Goal: Task Accomplishment & Management: Use online tool/utility

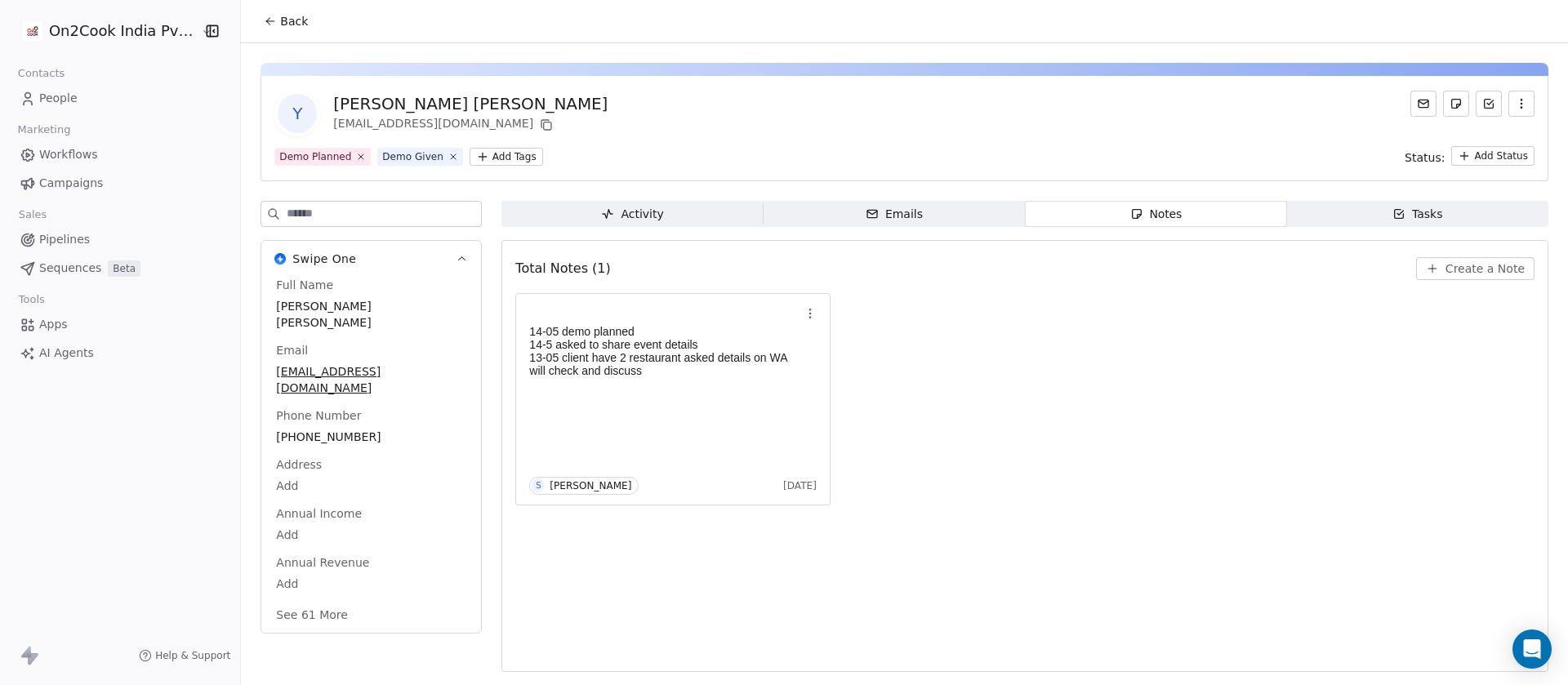
click at [1174, 386] on div "14-05 demo planned 14-5 asked to share event details 13-05 client have 2 restau…" at bounding box center [1024, 399] width 1019 height 213
click at [1490, 259] on button "Create a Note" at bounding box center [1475, 268] width 118 height 23
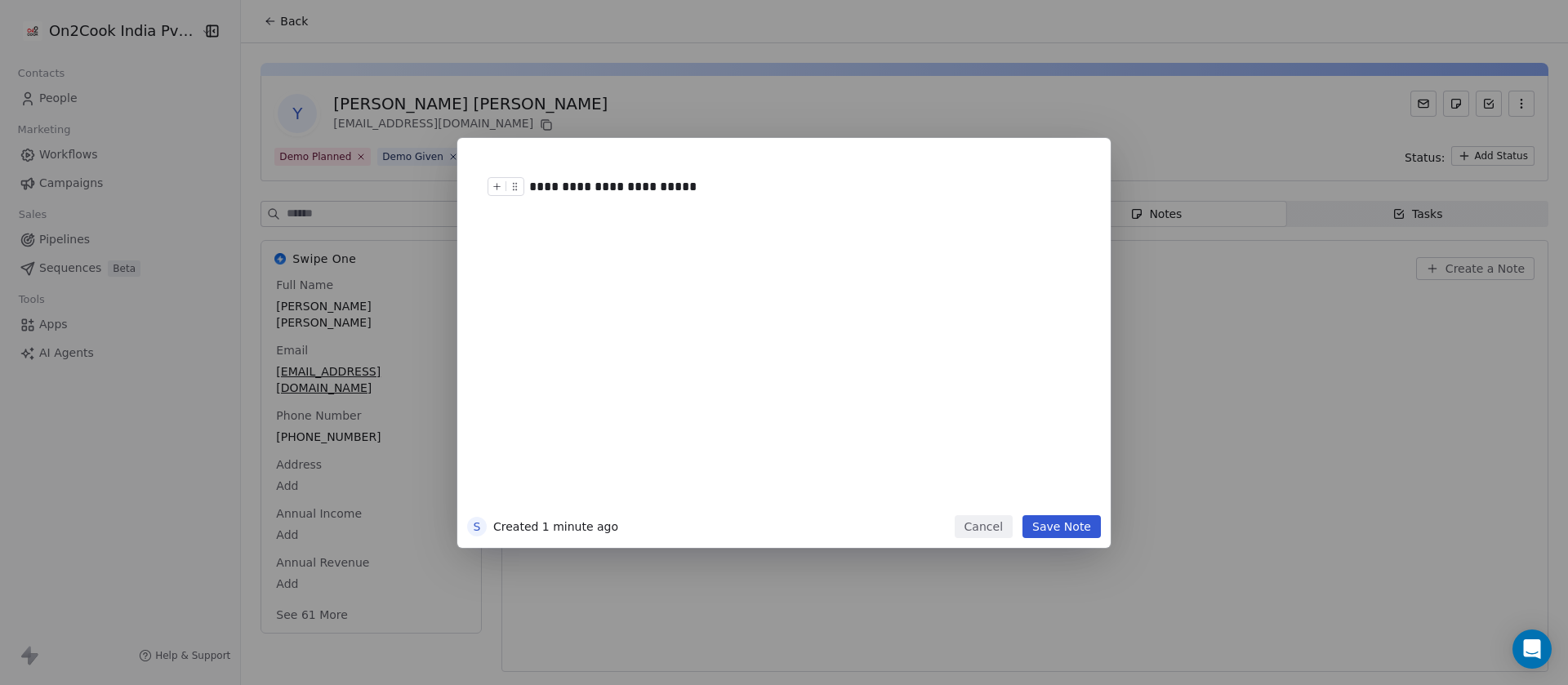
click at [537, 185] on div "**********" at bounding box center [799, 187] width 540 height 20
click at [1076, 510] on div "**********" at bounding box center [784, 331] width 634 height 367
click at [1071, 530] on button "Save Note" at bounding box center [1062, 526] width 78 height 23
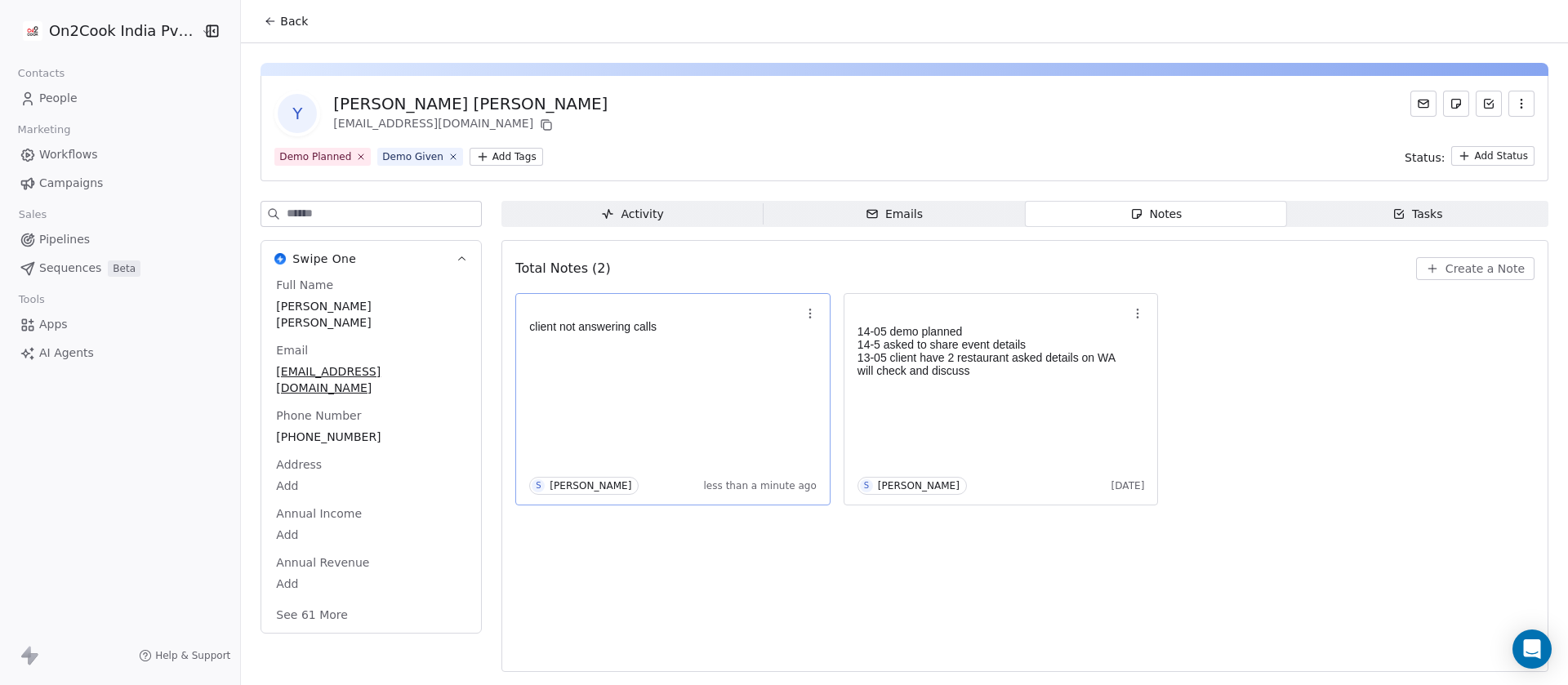
click at [747, 397] on div "client not answering calls S Saurabh Shah less than a minute ago" at bounding box center [672, 399] width 287 height 191
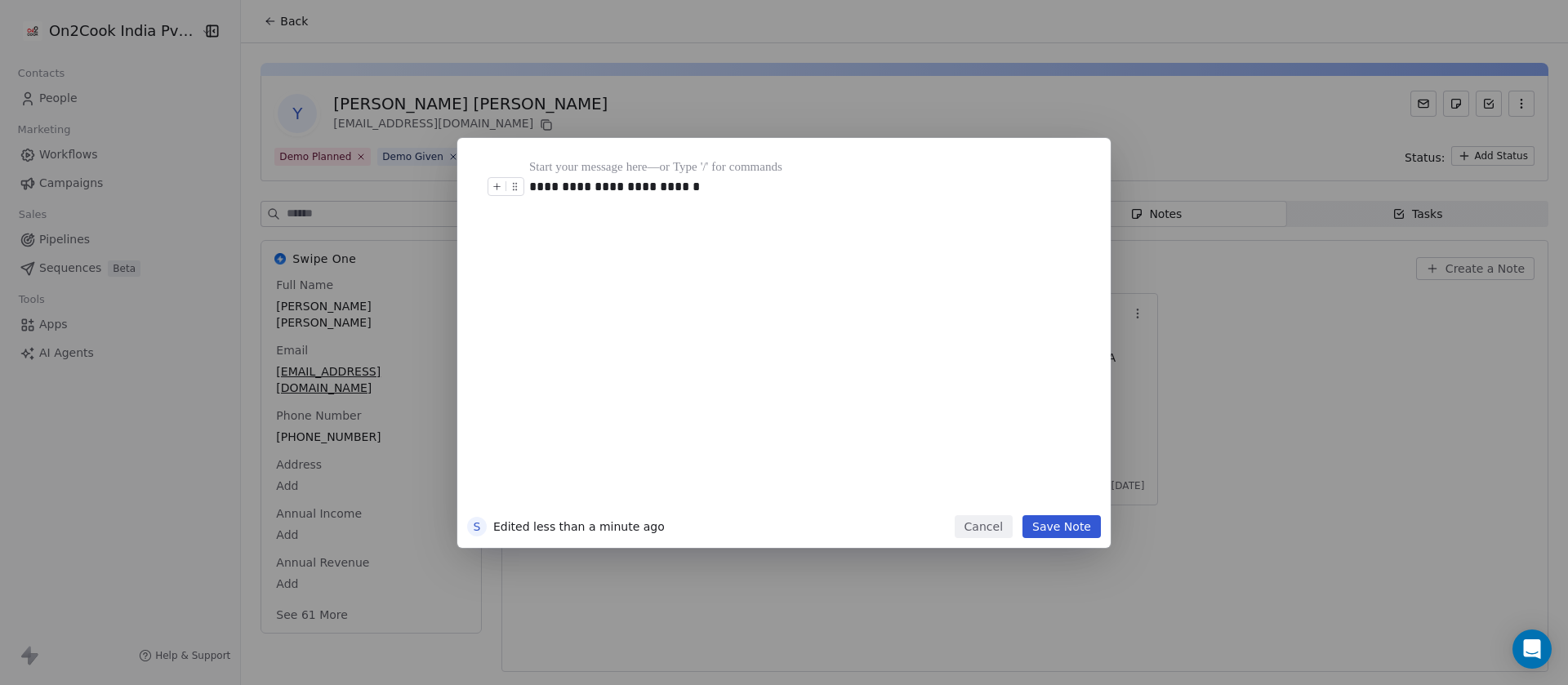
click at [774, 188] on div "**********" at bounding box center [799, 187] width 540 height 20
click at [1048, 520] on button "Save Note" at bounding box center [1062, 526] width 78 height 23
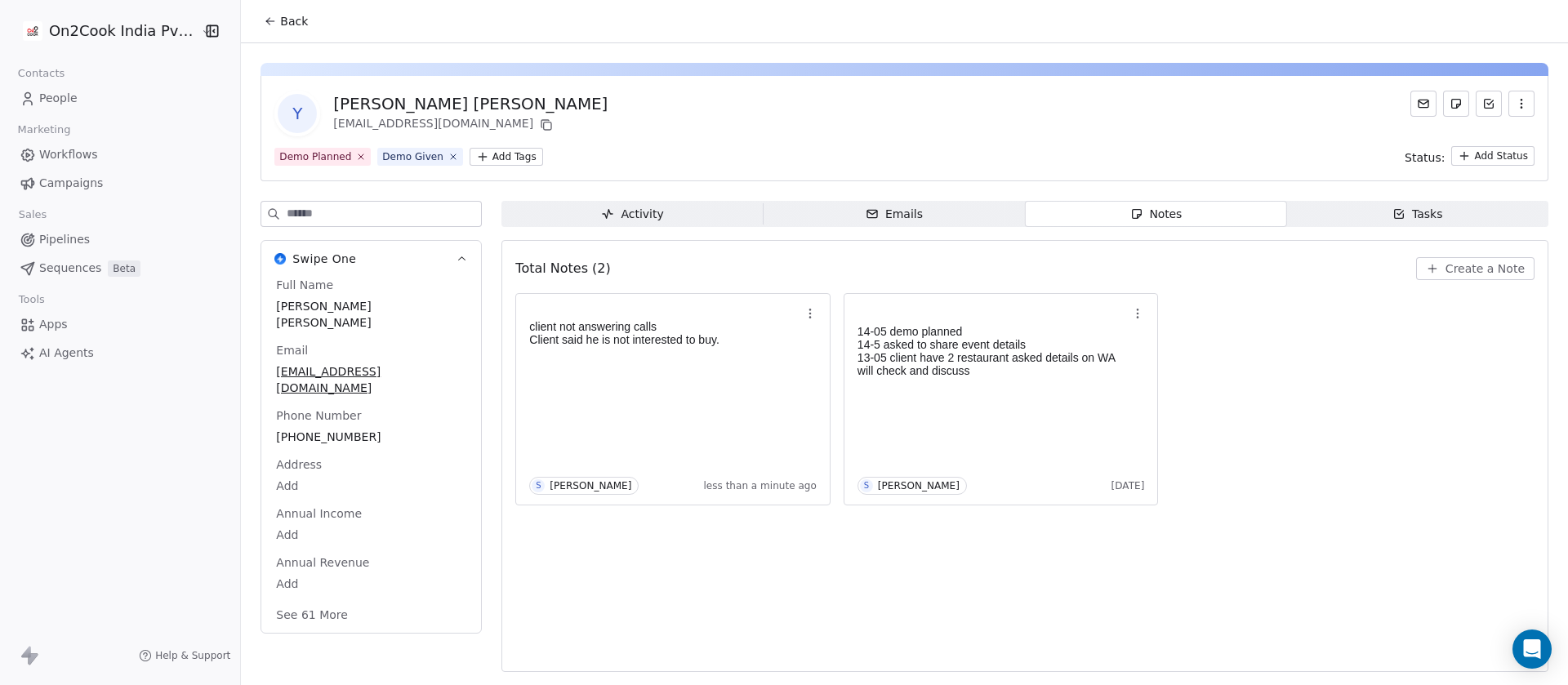
click at [337, 429] on span "+917275536018" at bounding box center [371, 437] width 190 height 16
click at [376, 430] on span "+917275536018" at bounding box center [371, 438] width 188 height 16
click at [400, 430] on span "+917275536018" at bounding box center [371, 438] width 188 height 16
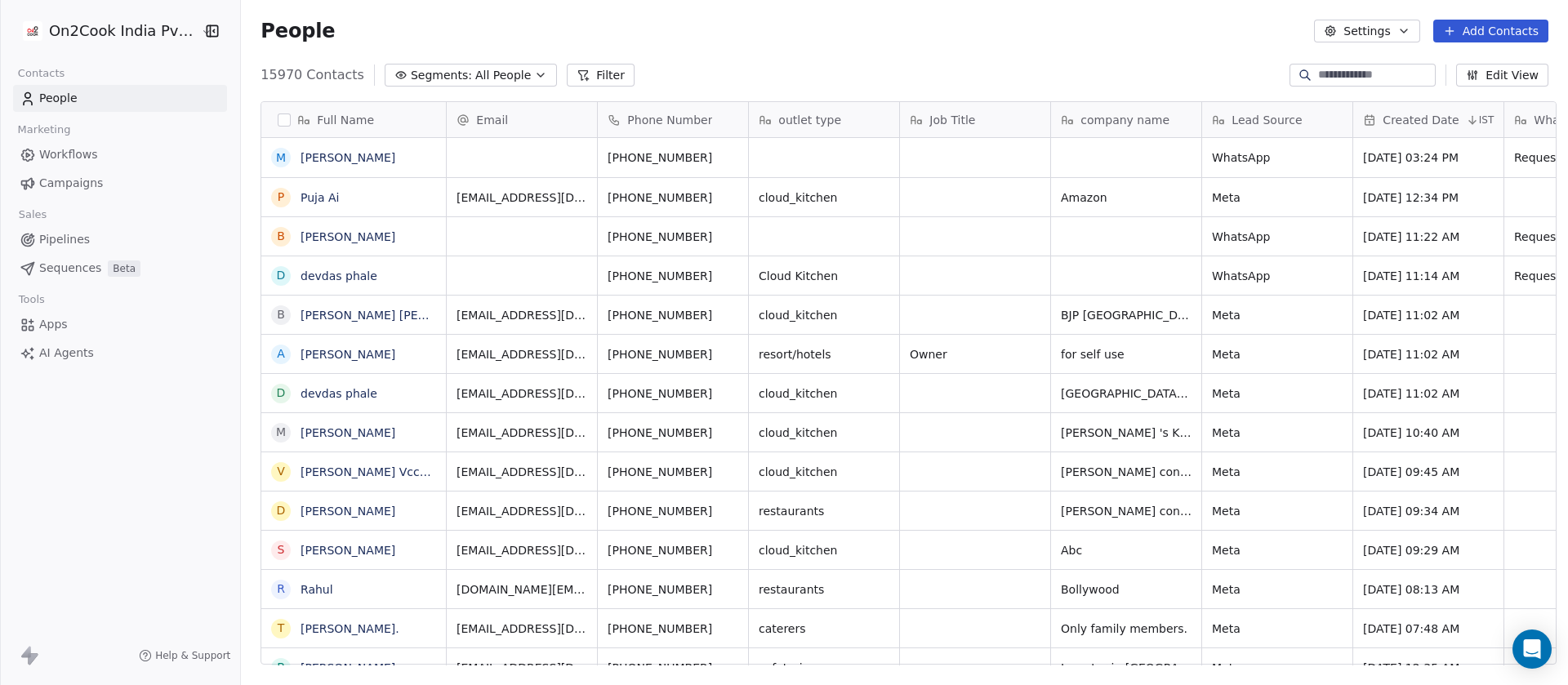
scroll to position [584, 1315]
click at [567, 74] on button "Filter" at bounding box center [601, 75] width 68 height 23
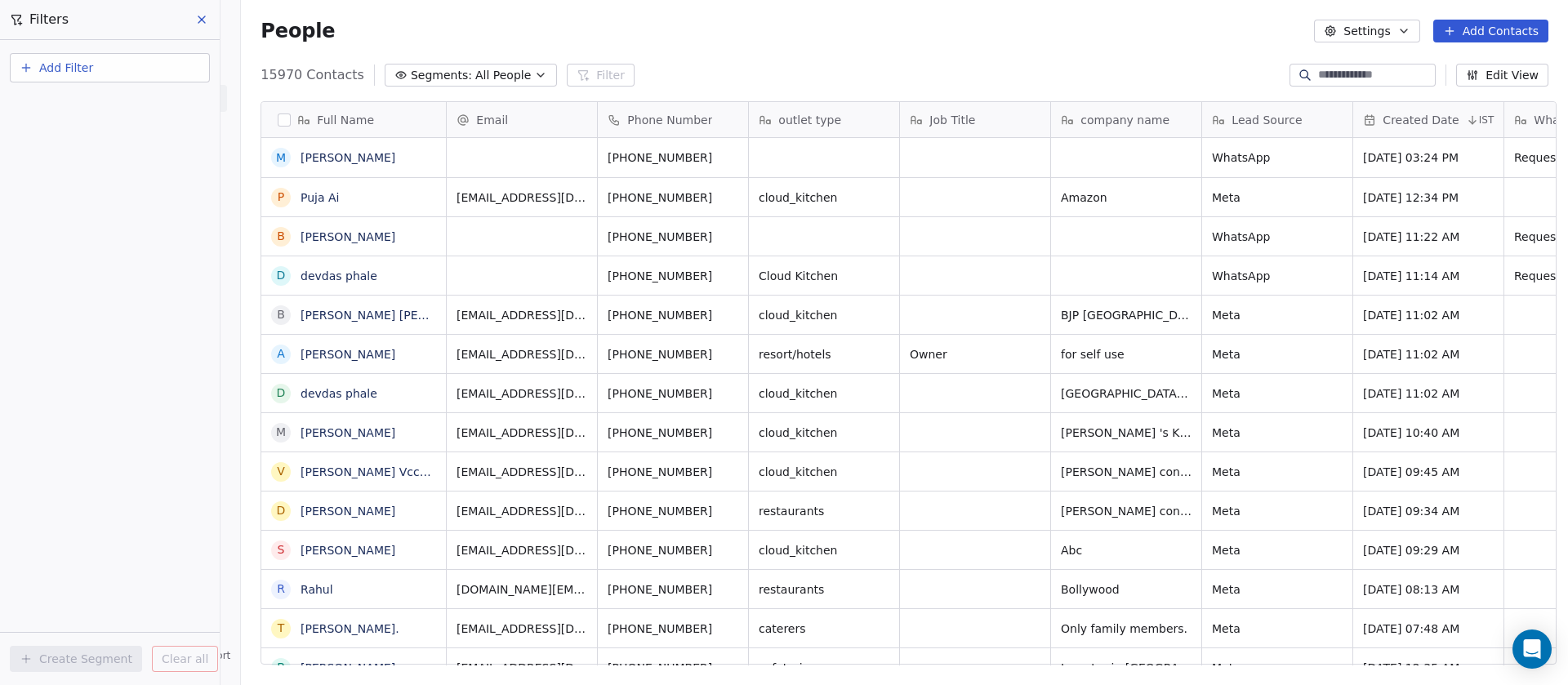
click at [514, 93] on div "Full Name M [PERSON_NAME] P Puja Ai B [PERSON_NAME] d [PERSON_NAME] B [PERSON_N…" at bounding box center [904, 390] width 1327 height 603
click at [534, 76] on icon "button" at bounding box center [540, 75] width 13 height 13
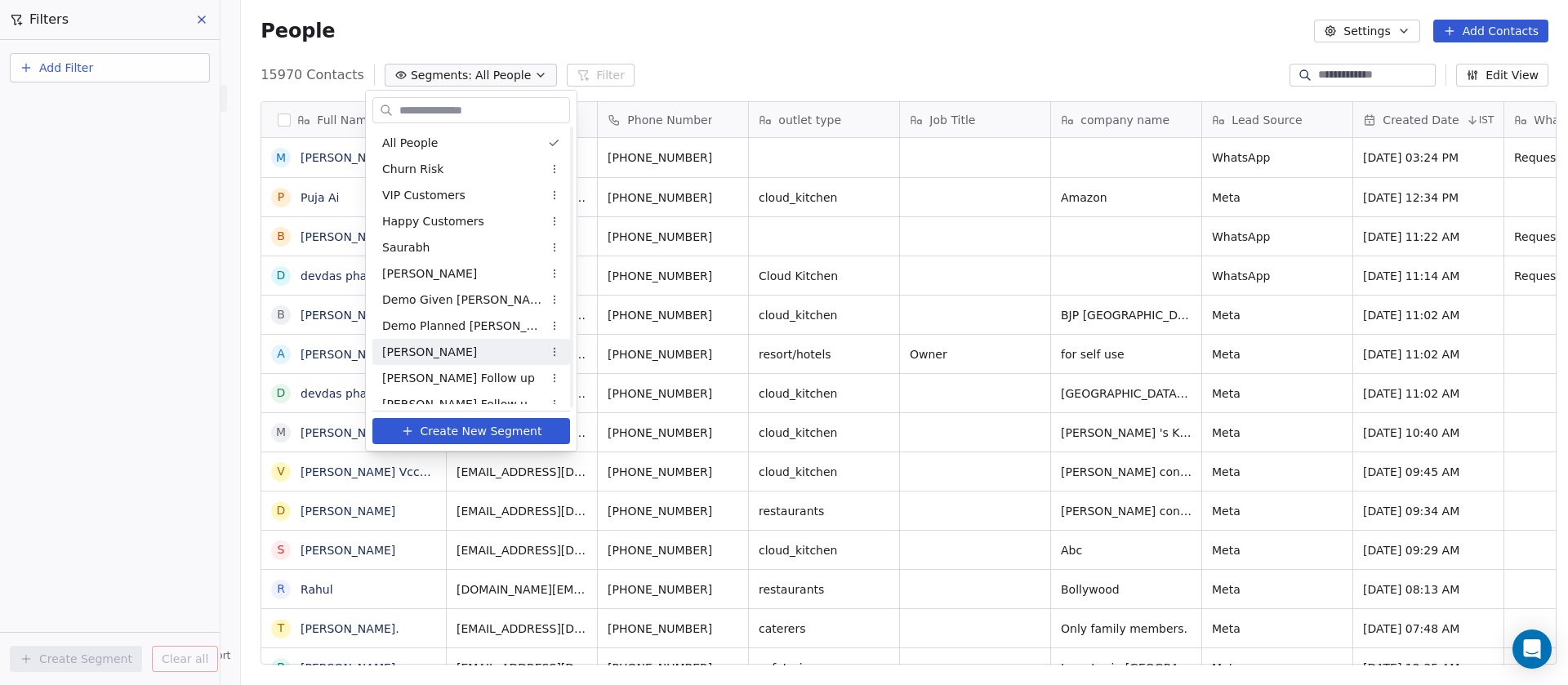
scroll to position [771, 0]
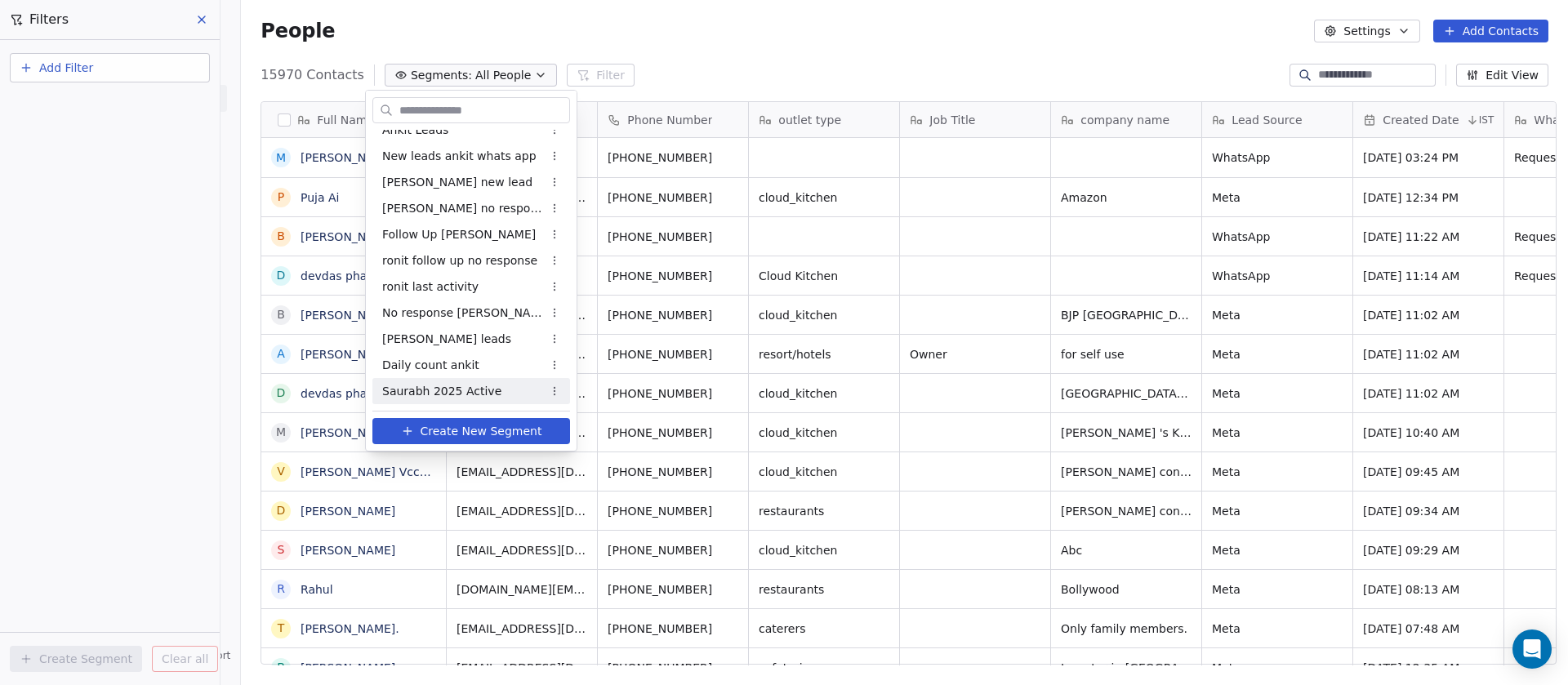
click at [459, 398] on span "Saurabh 2025 Active" at bounding box center [441, 392] width 119 height 17
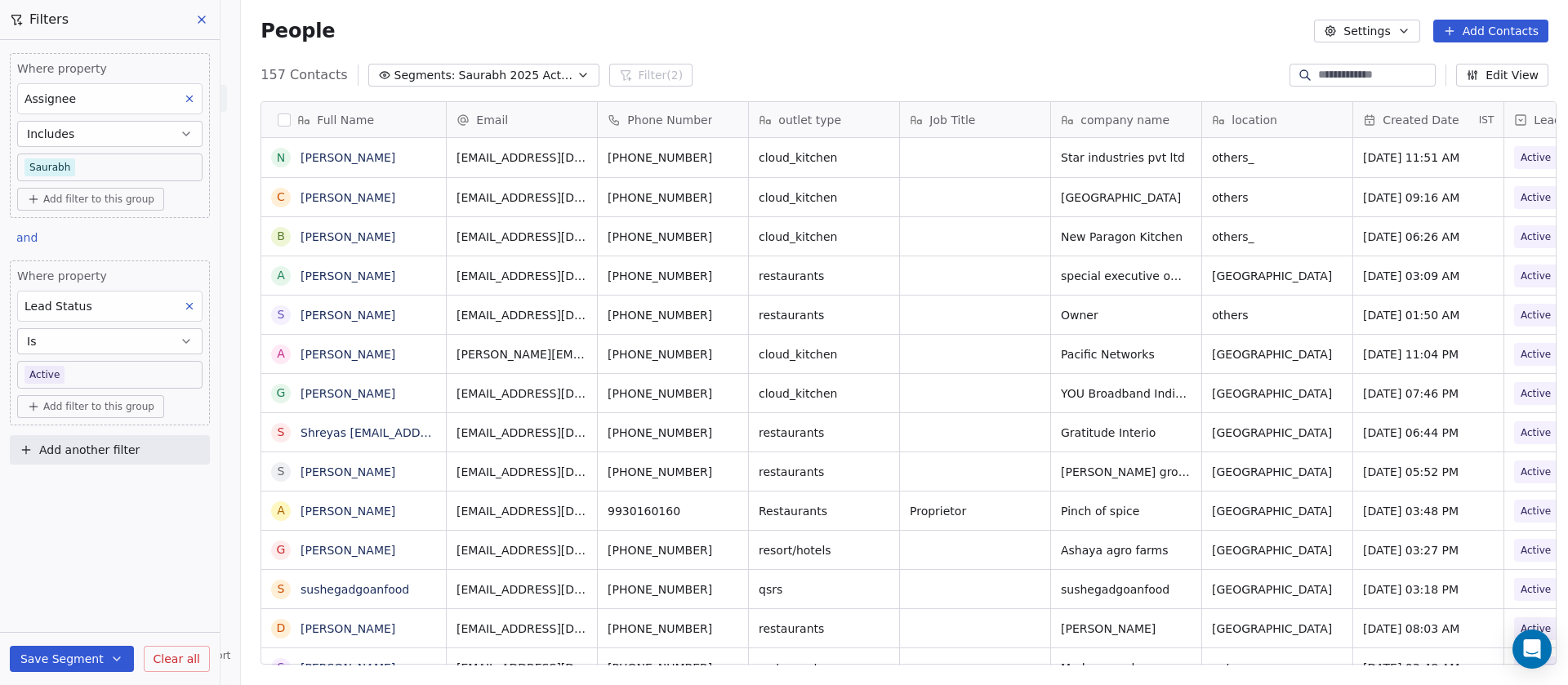
scroll to position [584, 1315]
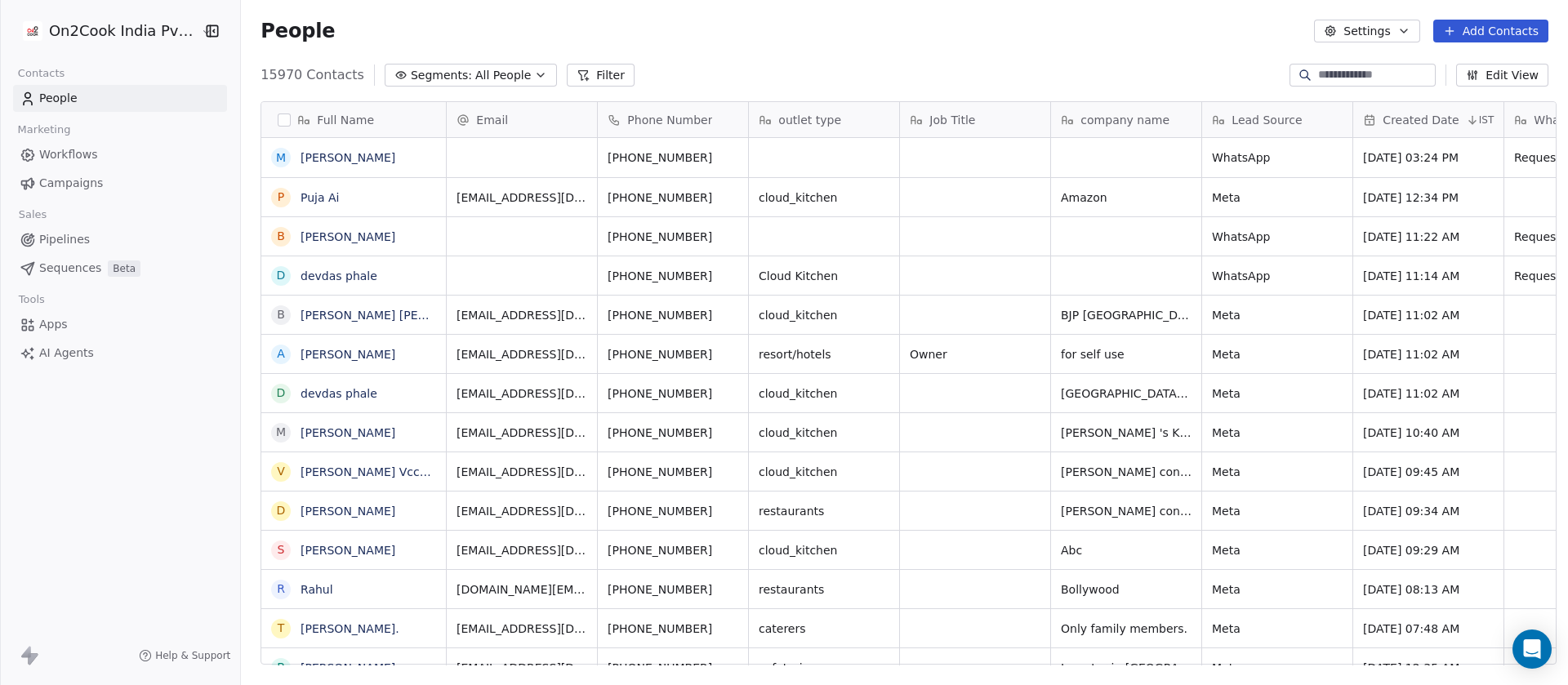
scroll to position [584, 1315]
click at [461, 60] on div "People Settings Add Contacts" at bounding box center [904, 30] width 1327 height 62
click at [475, 76] on span "All People" at bounding box center [503, 76] width 56 height 17
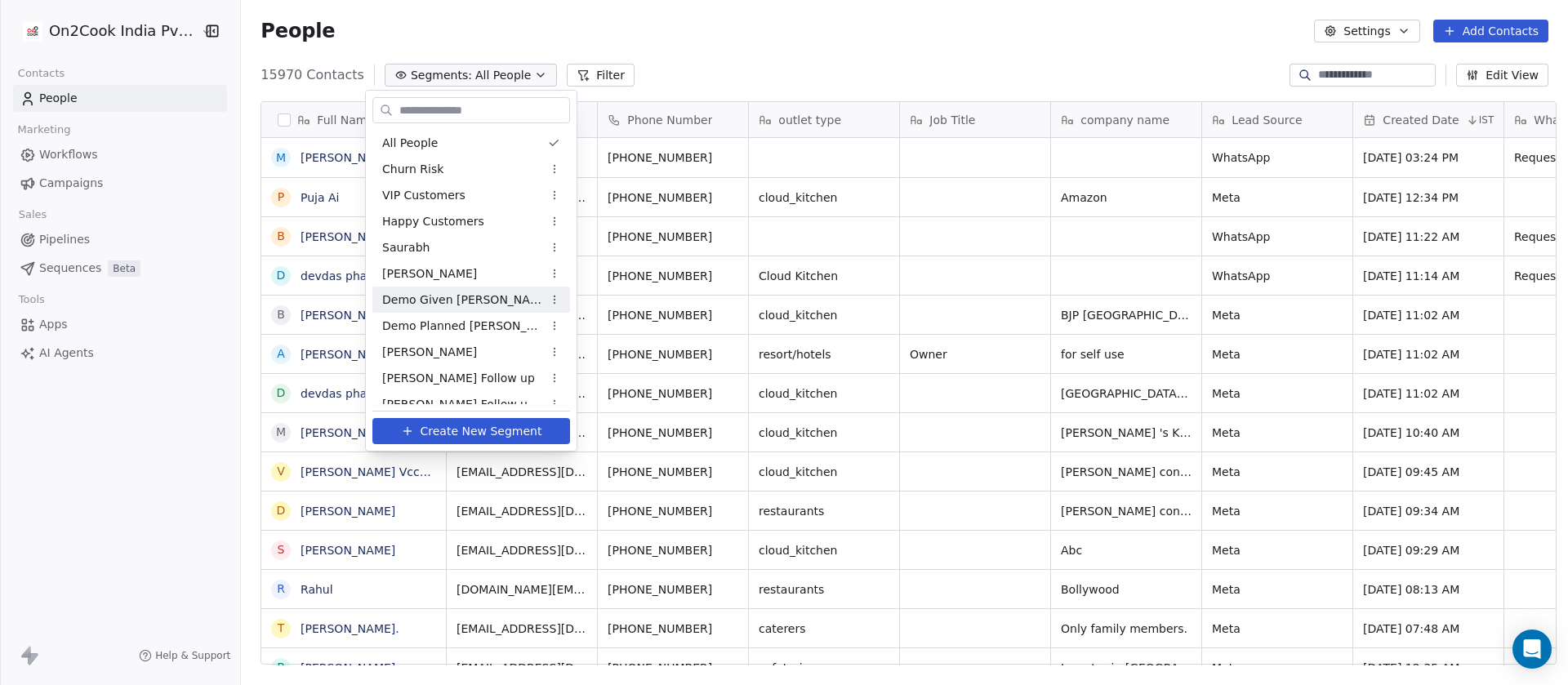
click at [442, 299] on span "Demo Given Sam" at bounding box center [462, 300] width 160 height 17
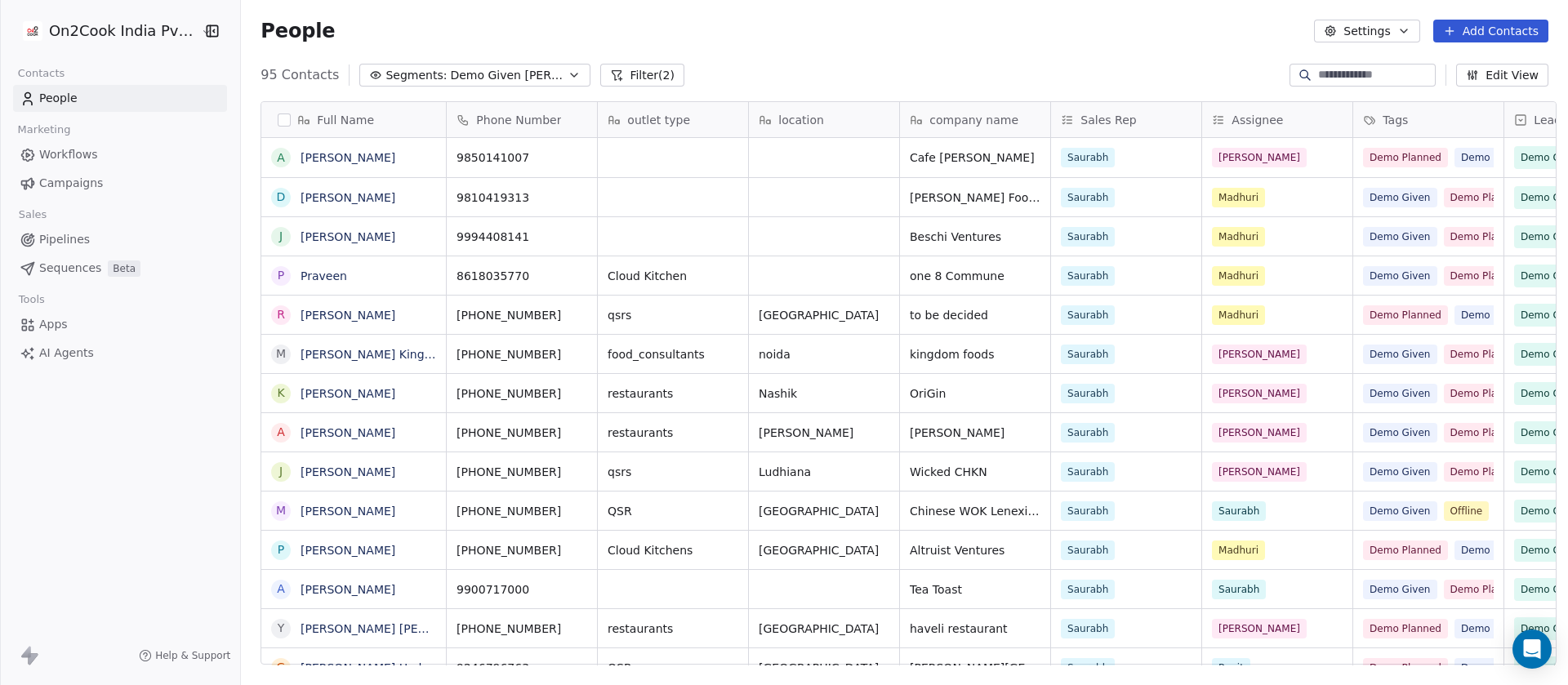
click at [622, 76] on button "Filter (2)" at bounding box center [642, 75] width 84 height 23
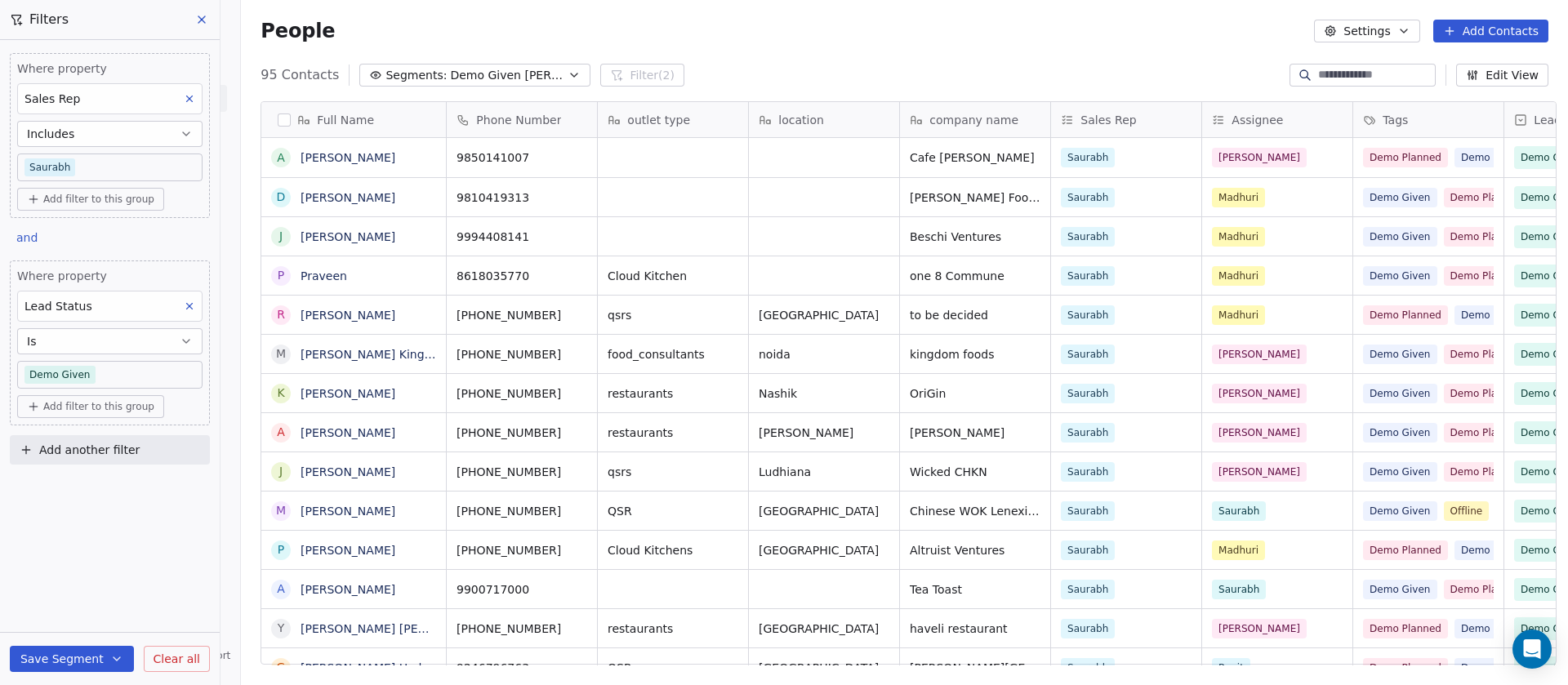
click at [492, 73] on span "Demo Given [PERSON_NAME]" at bounding box center [507, 76] width 115 height 17
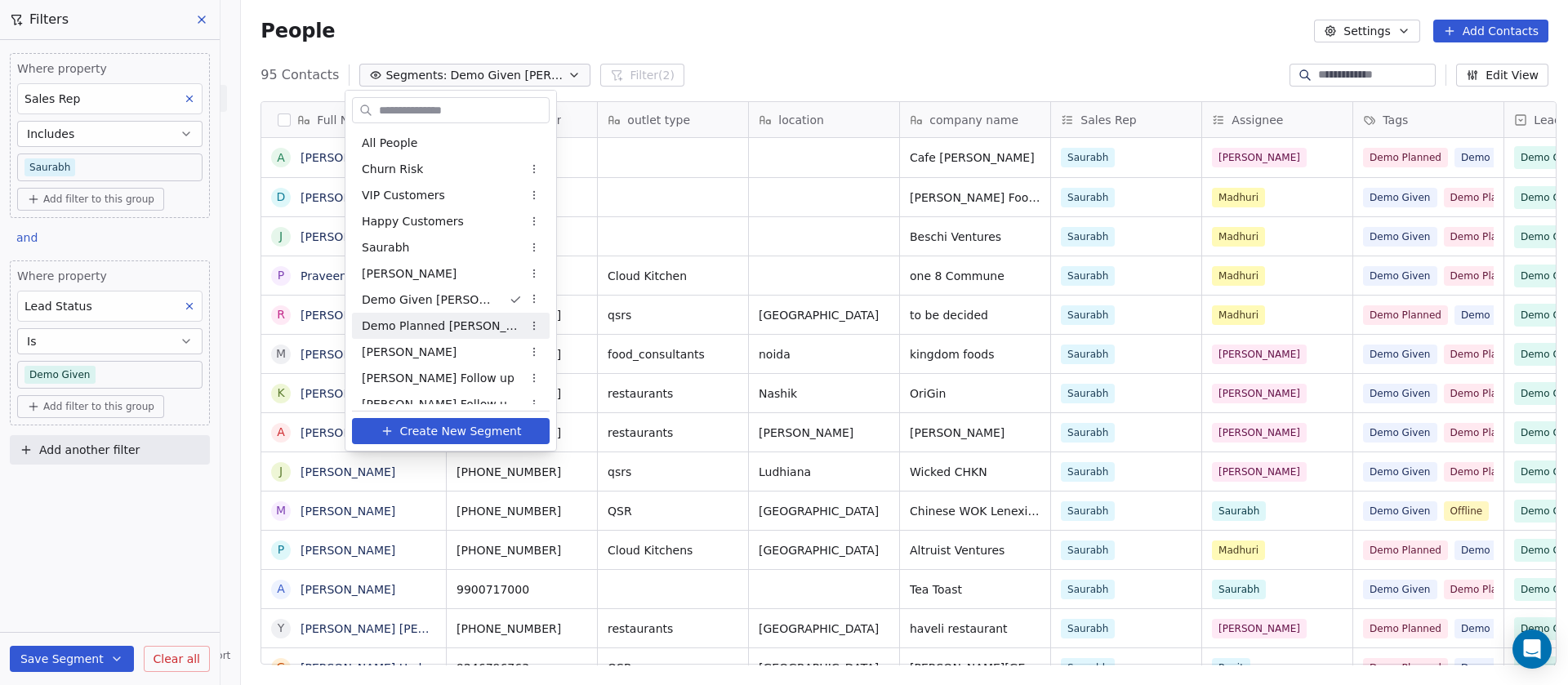
click at [467, 323] on div "Demo Planned [PERSON_NAME]" at bounding box center [451, 326] width 198 height 26
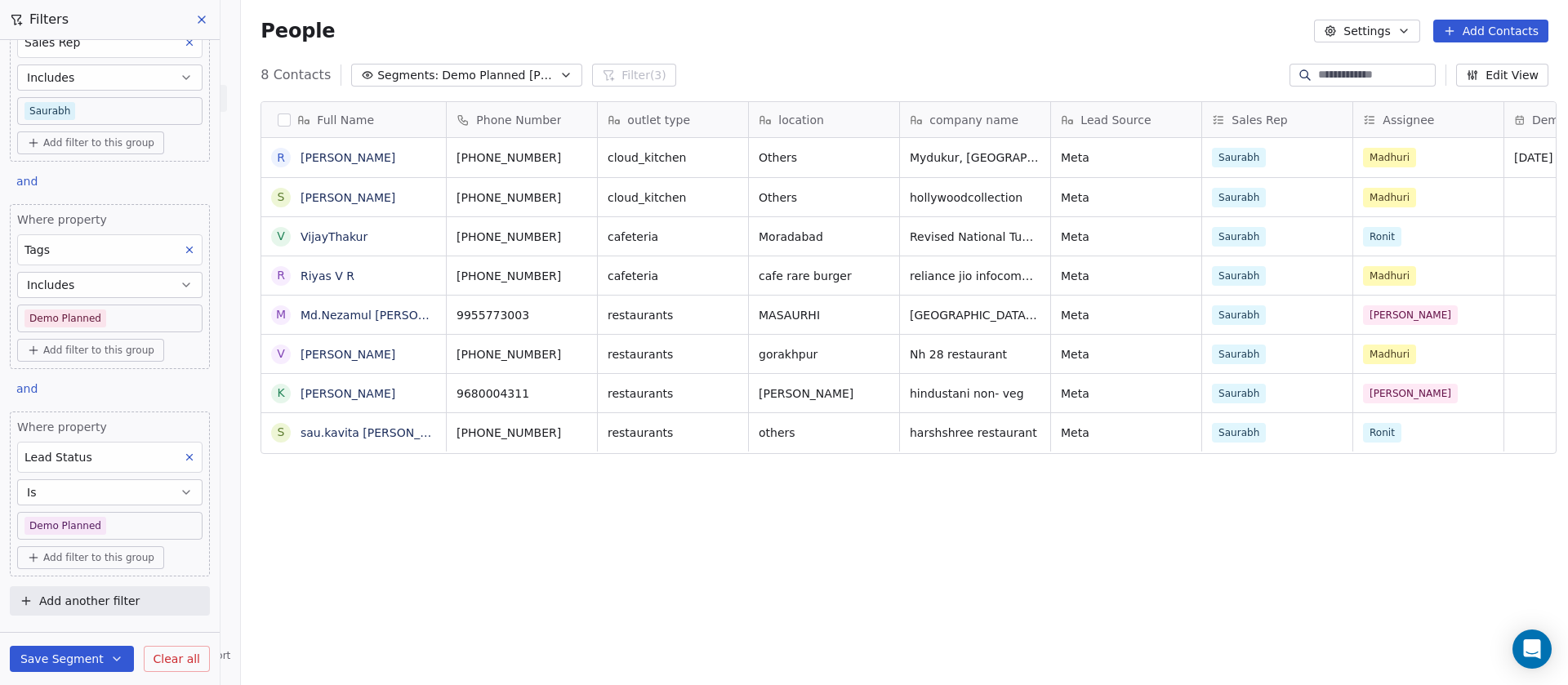
scroll to position [0, 0]
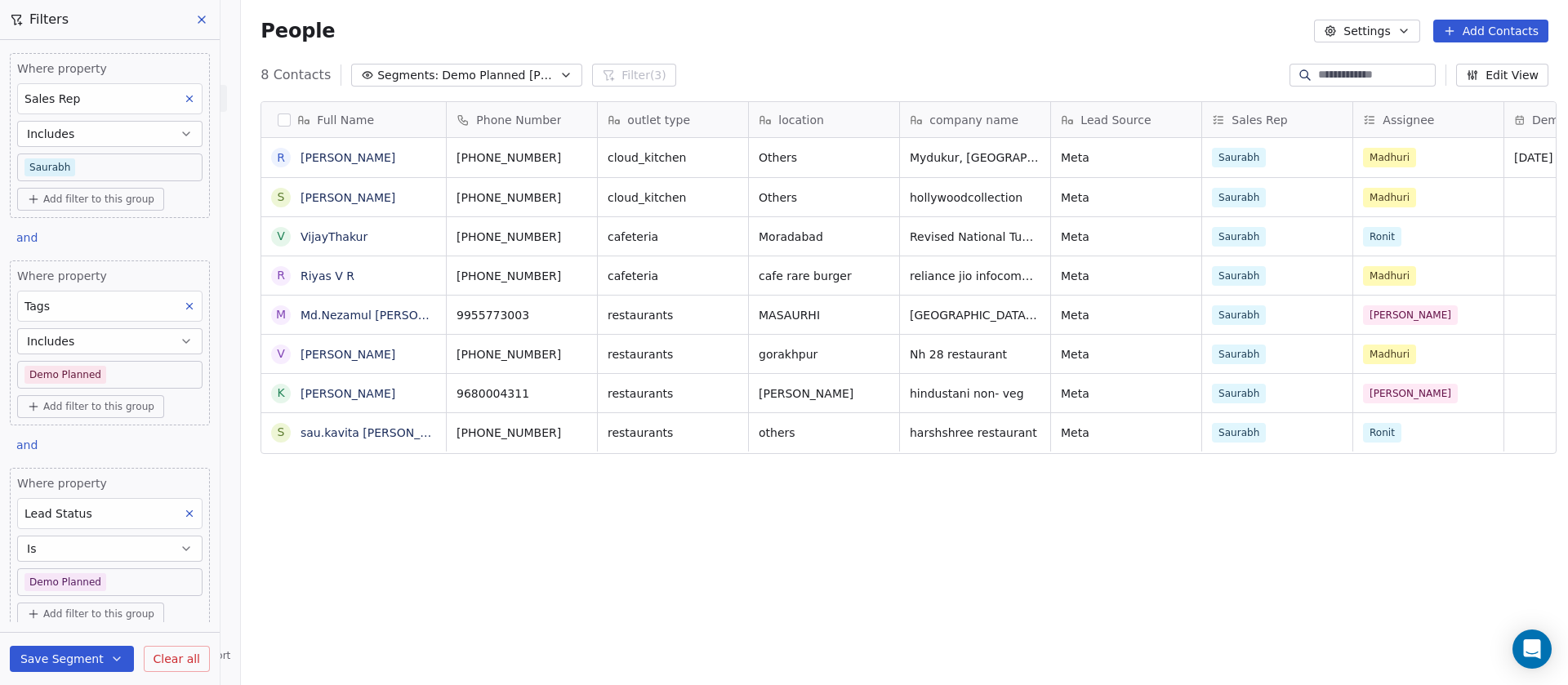
click at [89, 200] on span "Add filter to this group" at bounding box center [99, 199] width 111 height 13
click at [86, 234] on span "Contact properties" at bounding box center [88, 235] width 106 height 17
type input "****"
click at [86, 299] on div "Tags" at bounding box center [101, 293] width 132 height 16
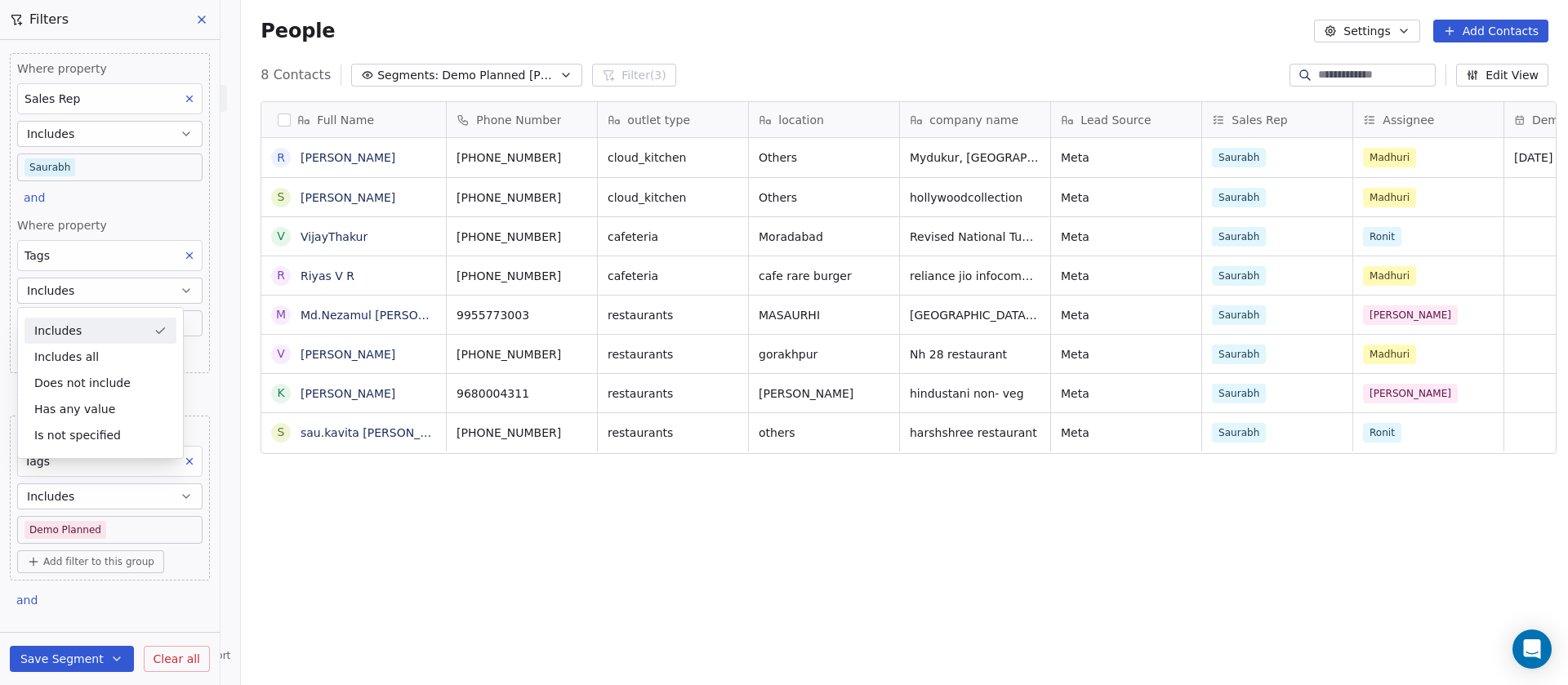
click at [77, 323] on div "Includes" at bounding box center [100, 331] width 152 height 26
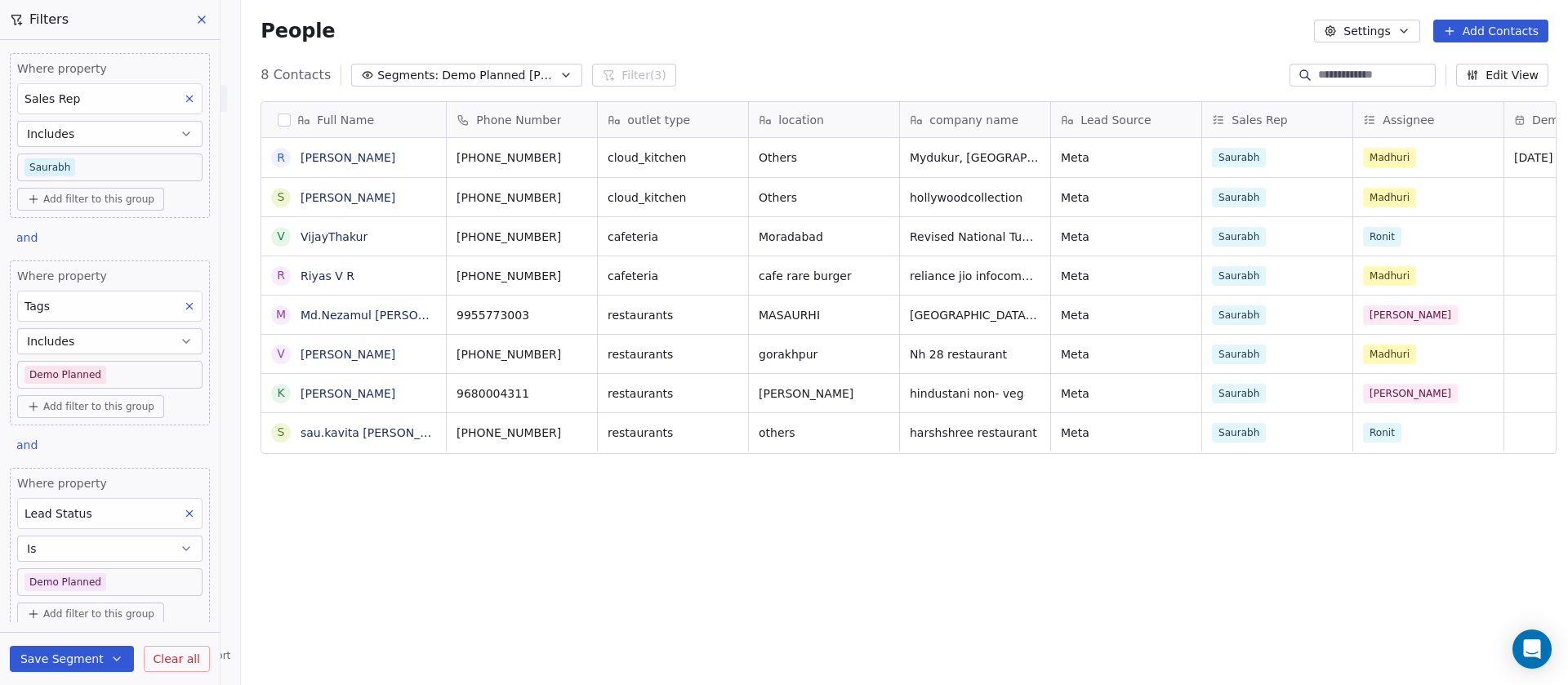
click at [615, 549] on div "Full Name R Rahiman Ajeem S Sachin Bhardwaj V VijayThakur R Riyas V R M Md.Neza…" at bounding box center [904, 390] width 1327 height 603
click at [198, 19] on icon at bounding box center [201, 19] width 13 height 13
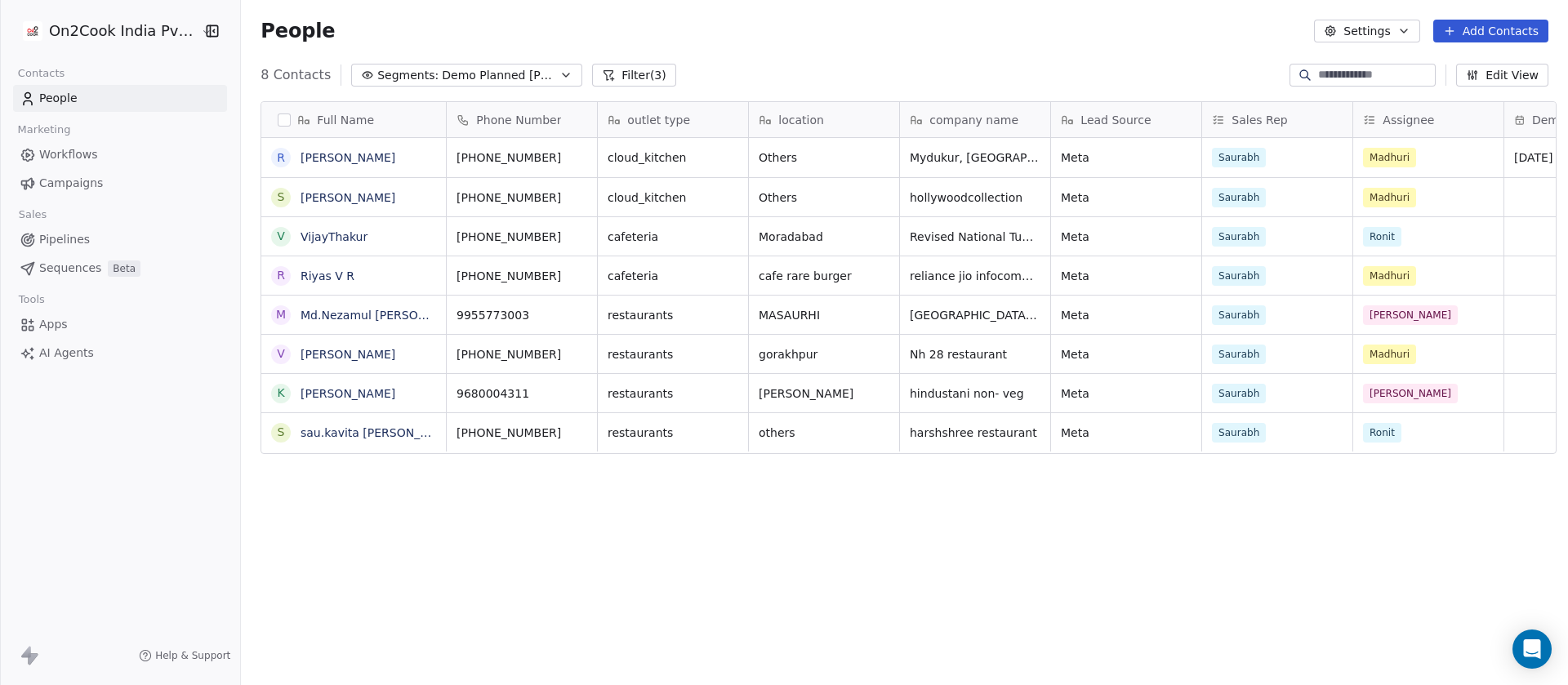
click at [442, 76] on span "Demo Planned [PERSON_NAME]" at bounding box center [499, 76] width 115 height 17
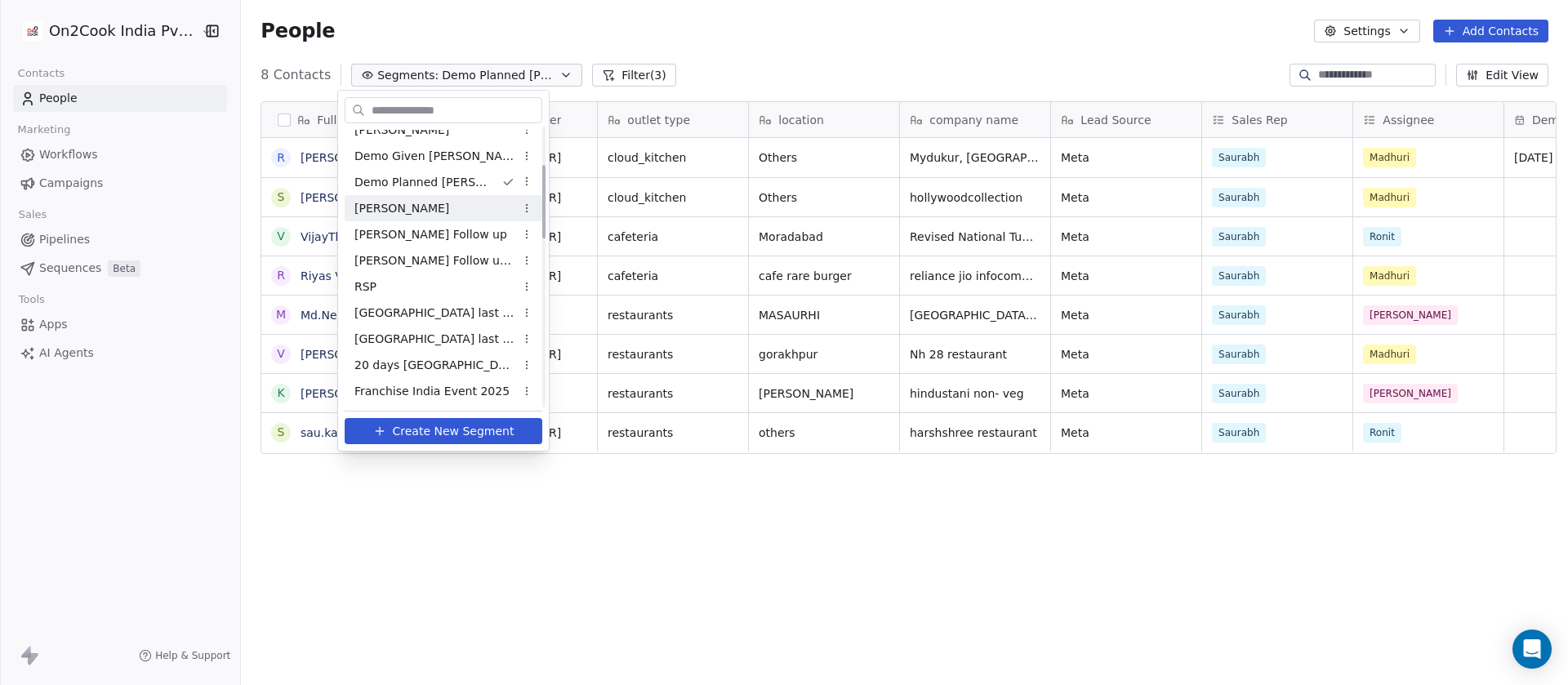
scroll to position [163, 0]
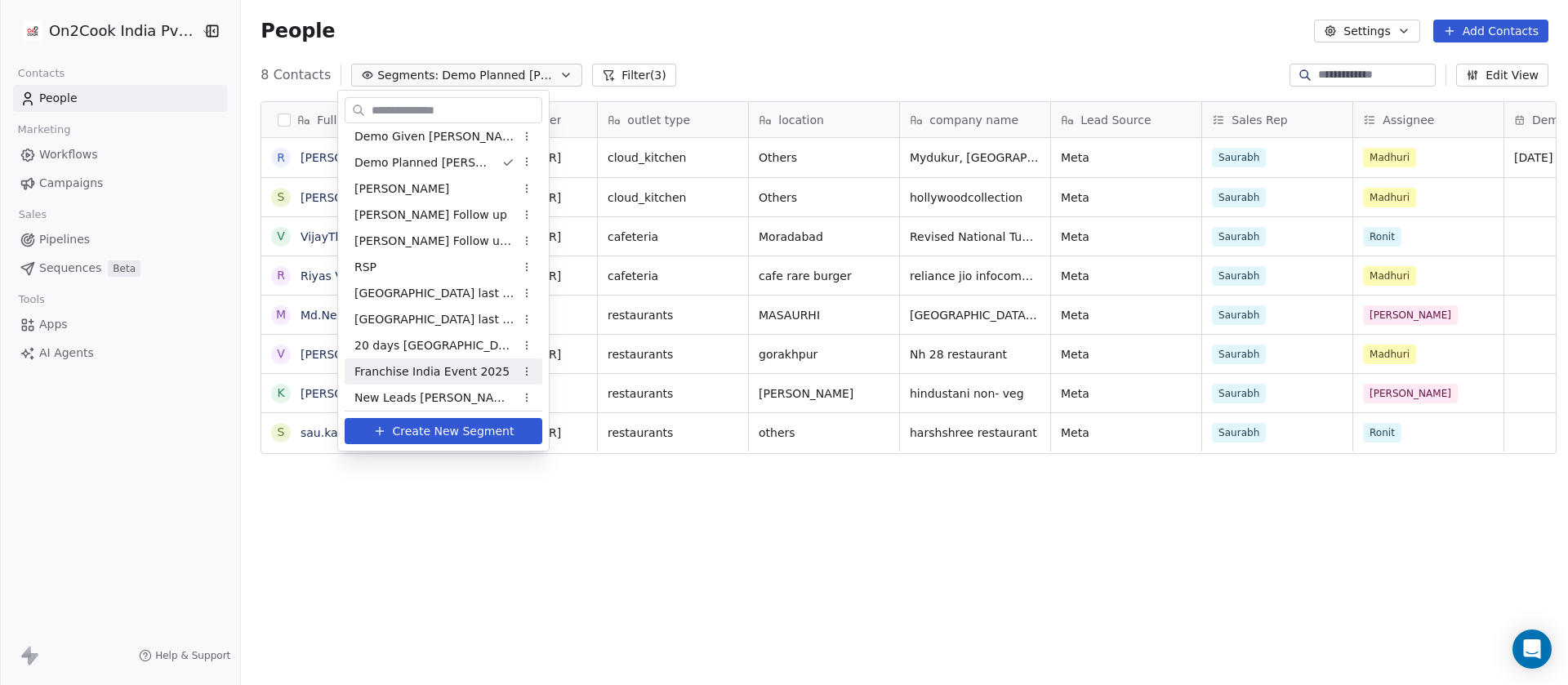
click at [460, 377] on span "Franchise India Event 2025" at bounding box center [432, 372] width 155 height 17
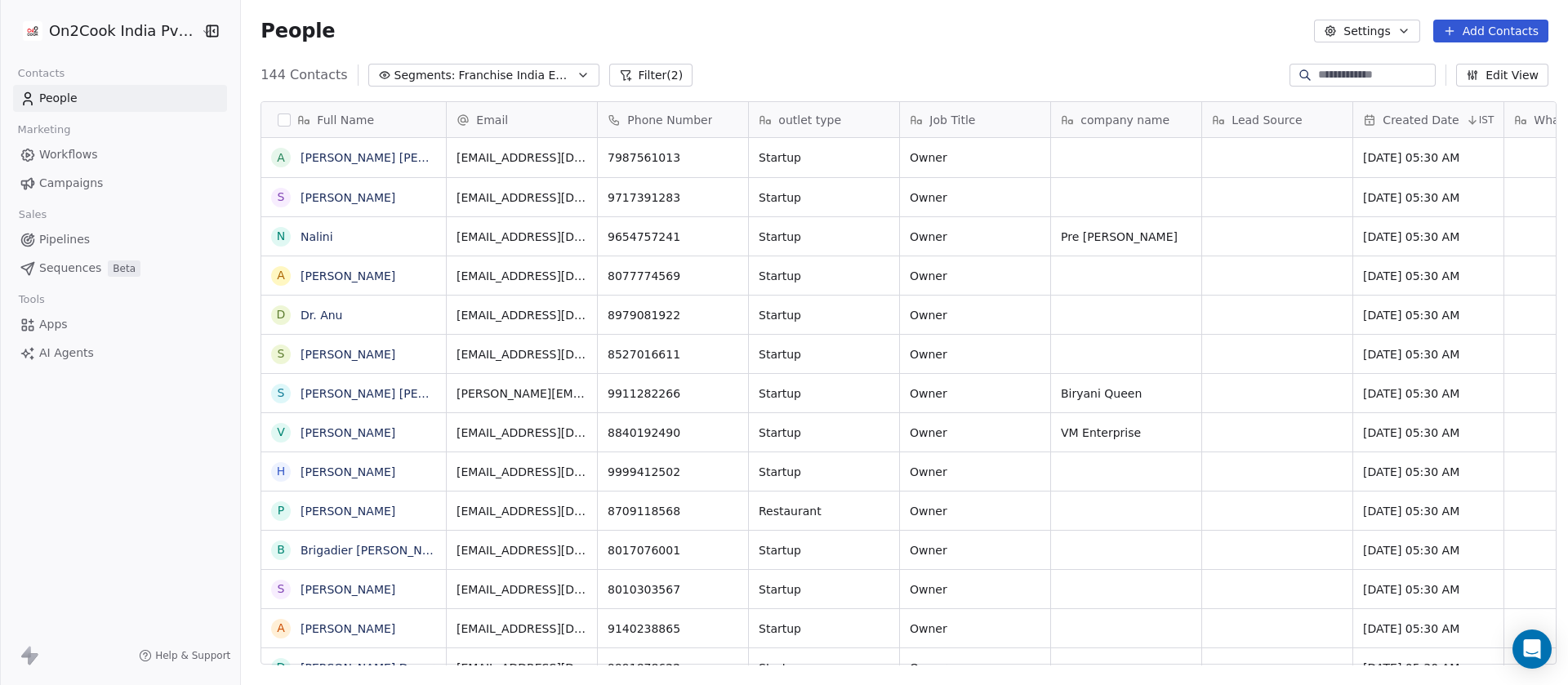
scroll to position [584, 1315]
